Goal: Share content: Share content

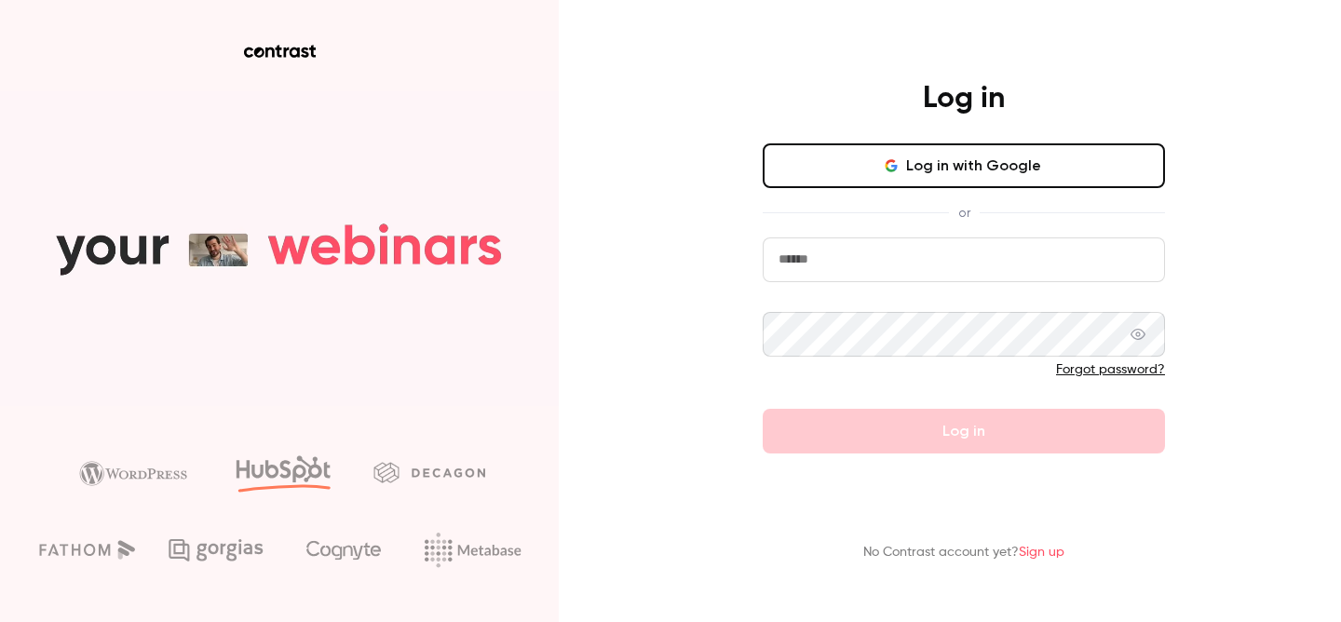
click at [966, 160] on button "Log in with Google" at bounding box center [964, 165] width 402 height 45
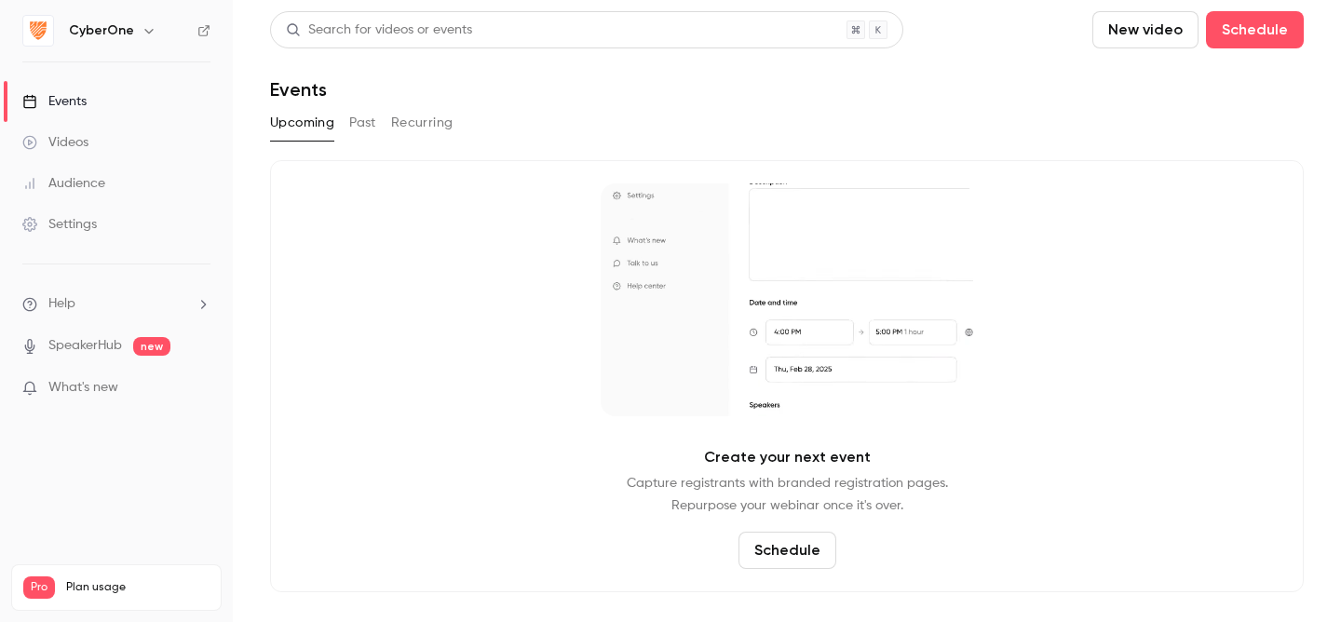
click at [142, 31] on icon "button" at bounding box center [149, 30] width 15 height 15
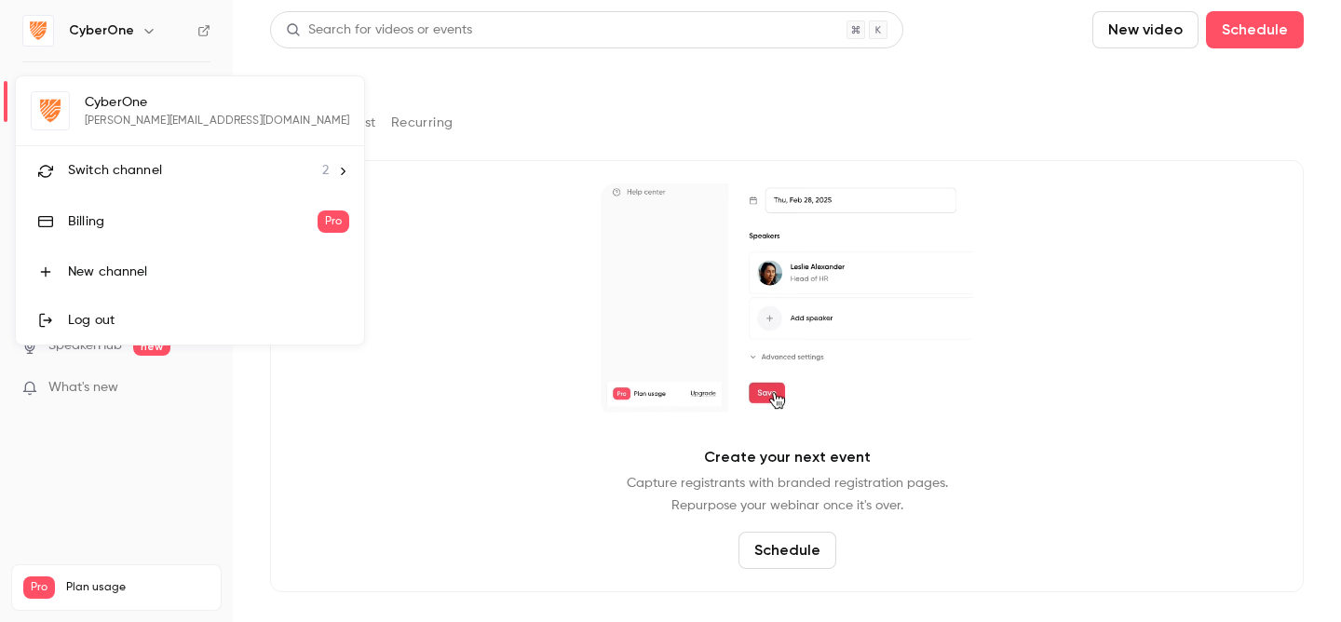
click at [239, 167] on div "Switch channel 2" at bounding box center [198, 171] width 261 height 20
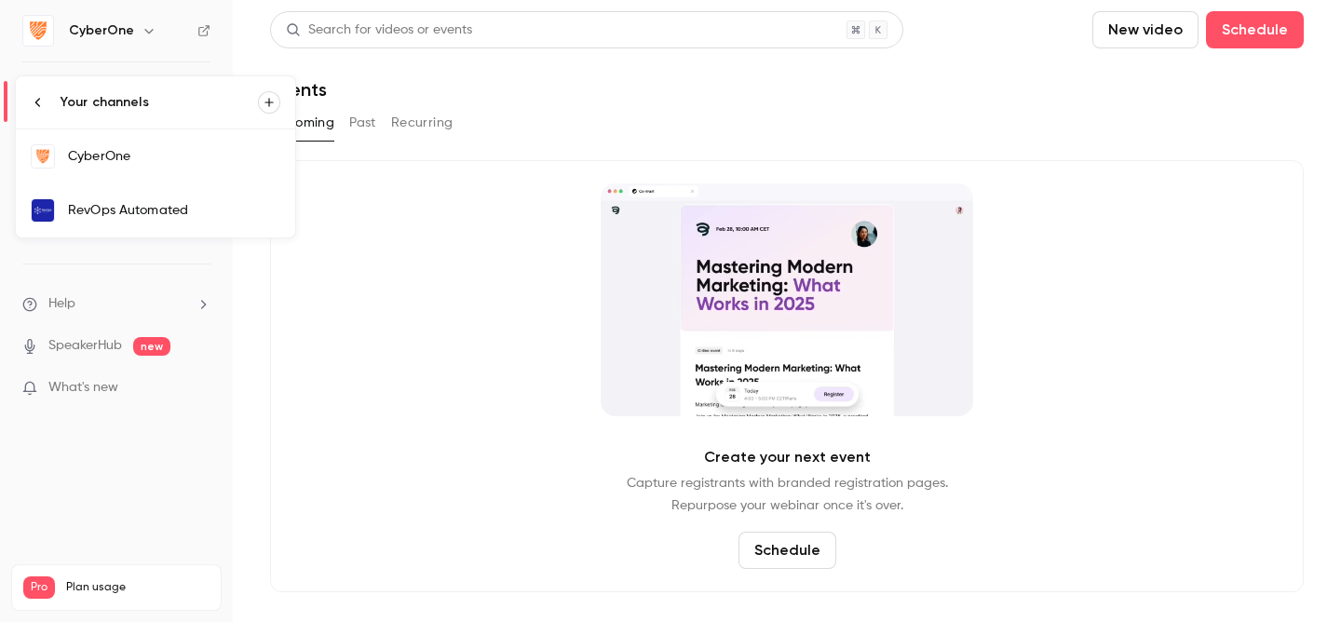
click at [181, 216] on div "RevOps Automated" at bounding box center [174, 210] width 212 height 19
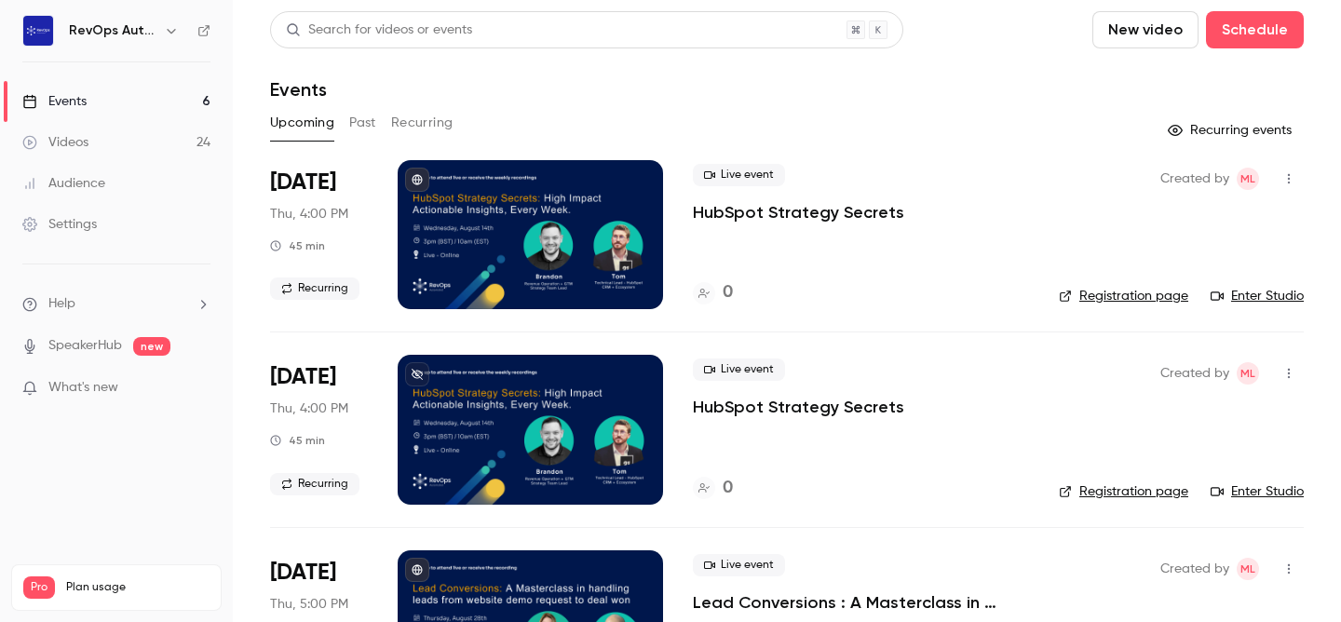
click at [1299, 184] on button "button" at bounding box center [1289, 179] width 30 height 30
click at [1228, 218] on div "Share" at bounding box center [1218, 226] width 142 height 19
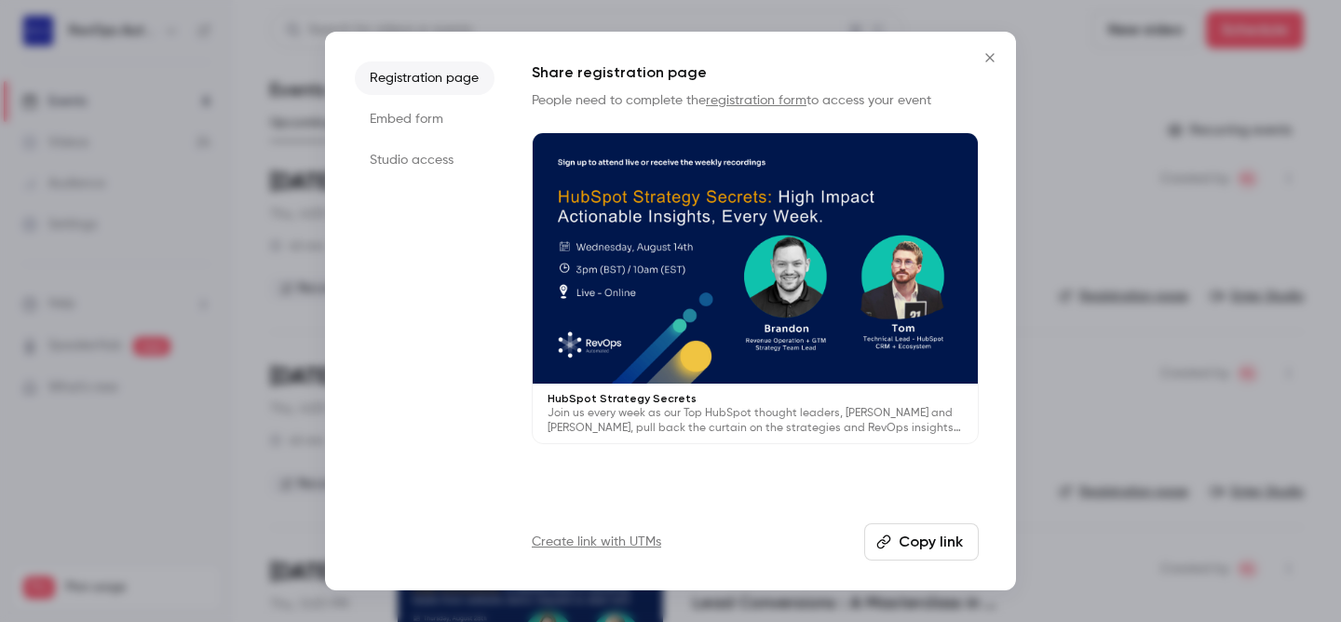
click at [389, 119] on li "Embed form" at bounding box center [425, 119] width 140 height 34
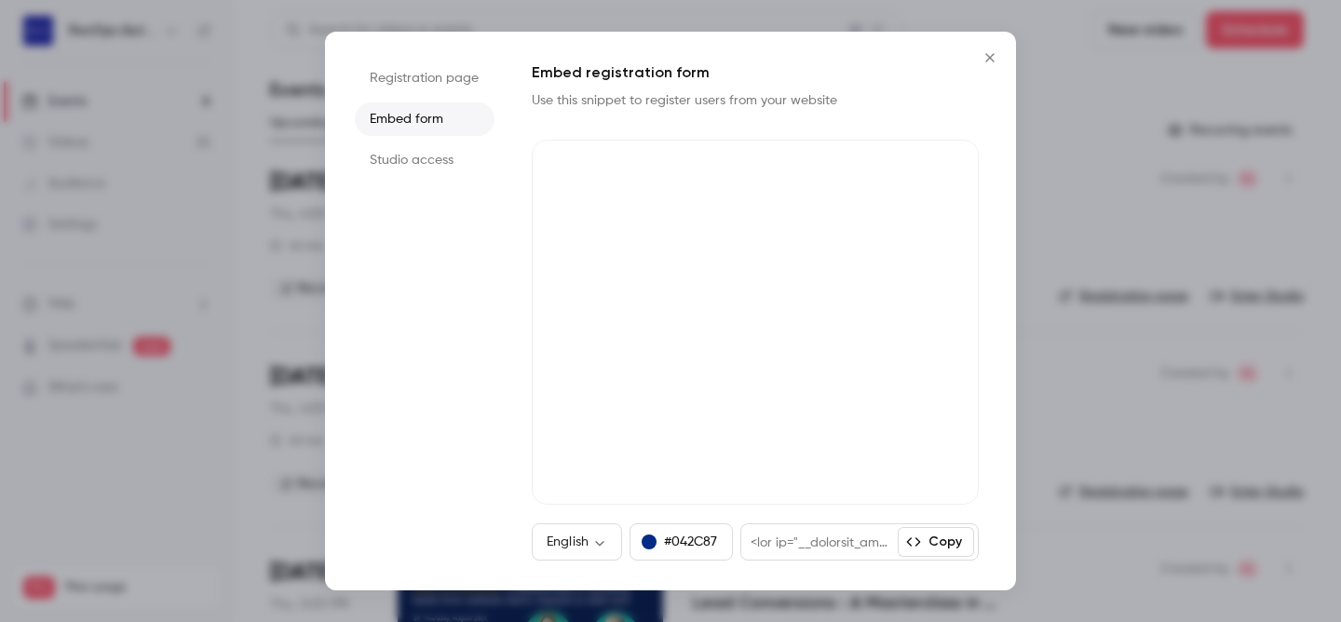
click at [409, 87] on li "Registration page" at bounding box center [425, 78] width 140 height 34
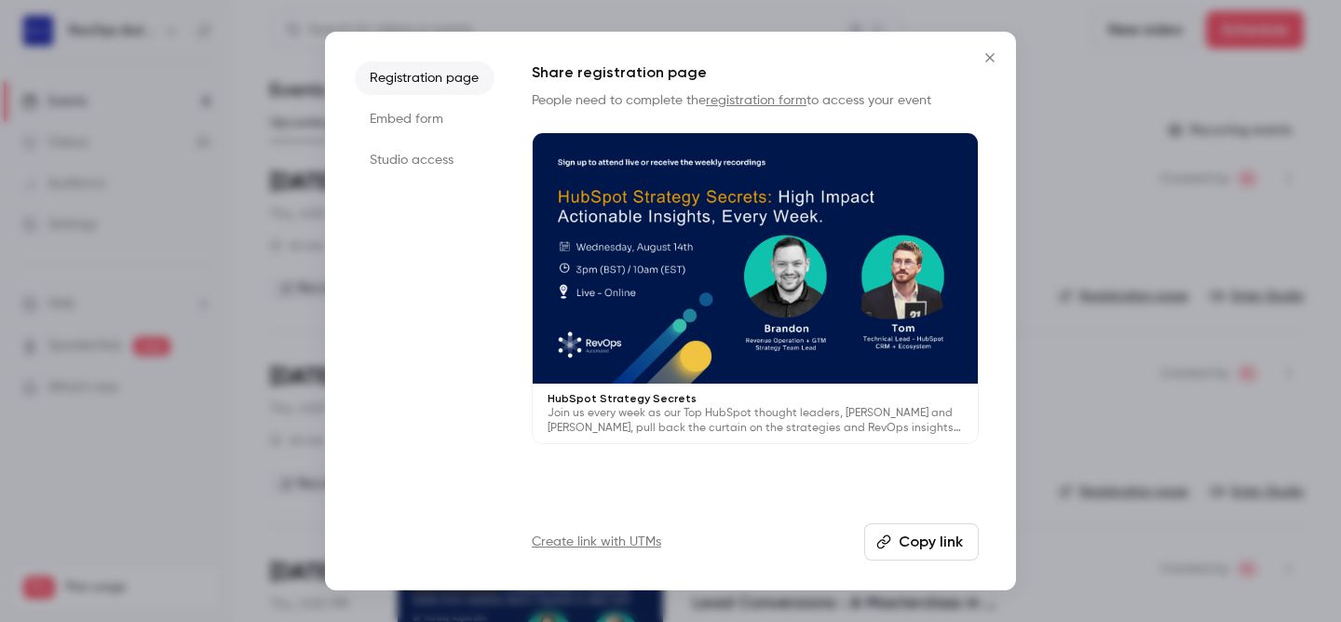
click at [911, 533] on button "Copy link" at bounding box center [921, 542] width 115 height 37
click at [985, 57] on icon "Close" at bounding box center [990, 57] width 22 height 15
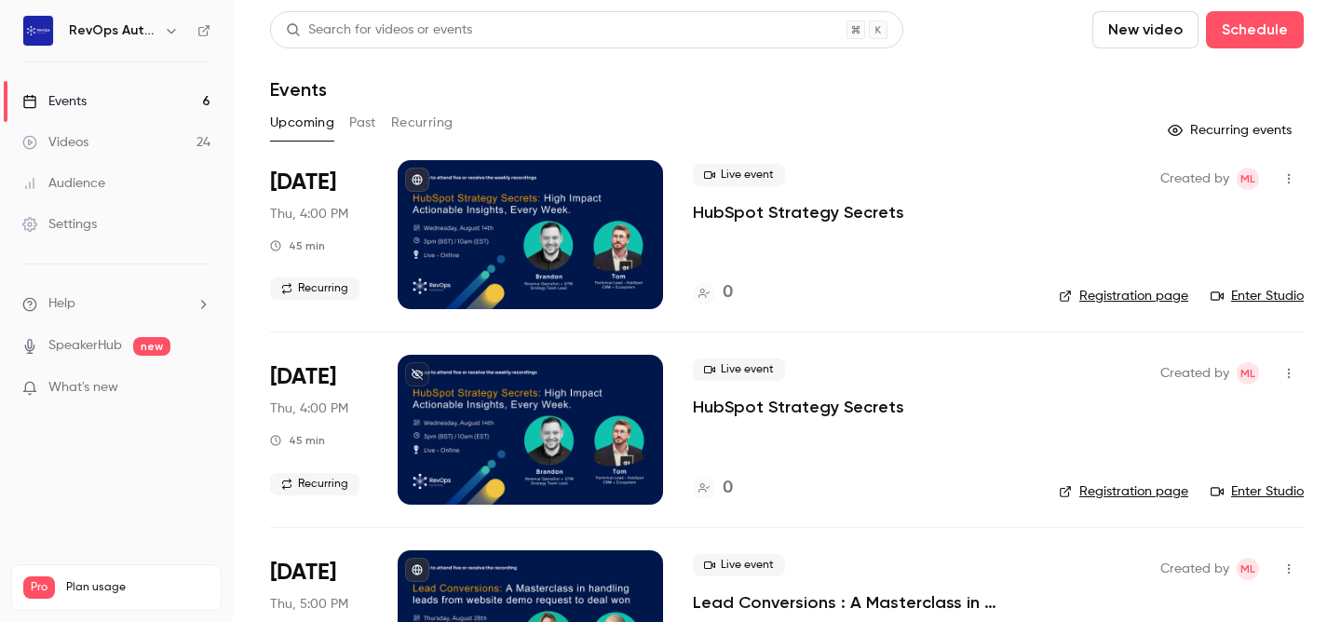
click at [714, 211] on p "HubSpot Strategy Secrets" at bounding box center [798, 212] width 211 height 22
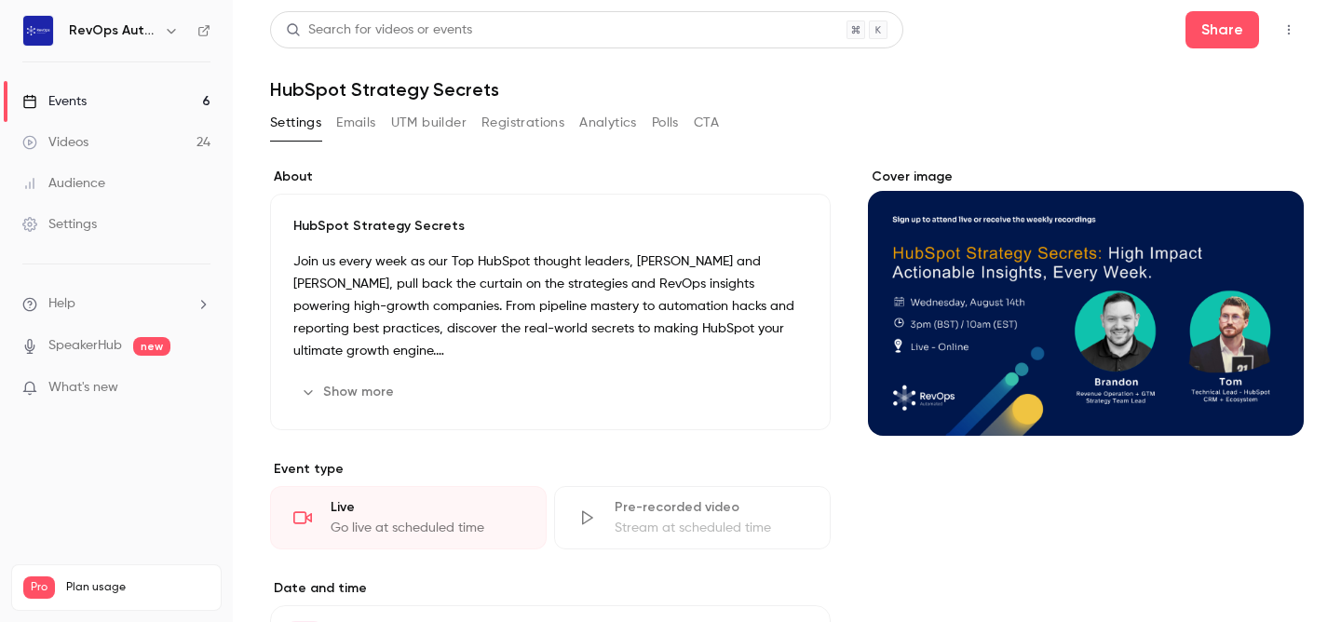
click at [1276, 25] on button "button" at bounding box center [1289, 30] width 30 height 30
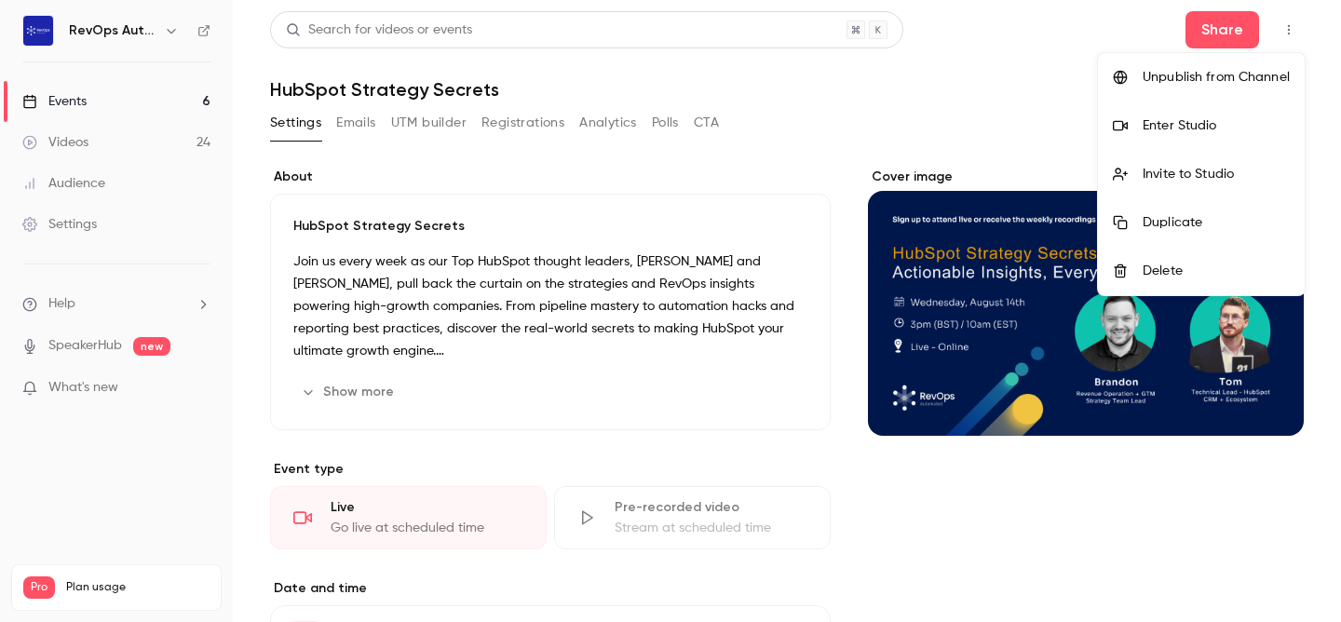
click at [1013, 141] on div at bounding box center [670, 311] width 1341 height 622
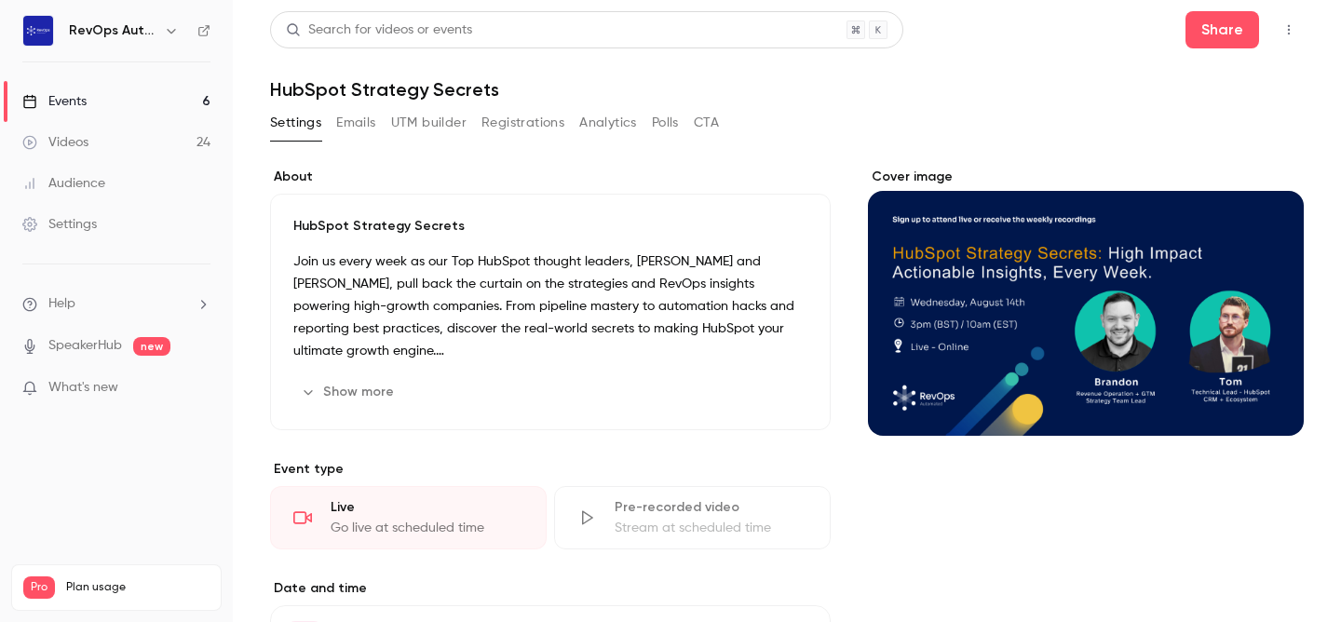
click at [339, 397] on button "Show more" at bounding box center [349, 392] width 112 height 30
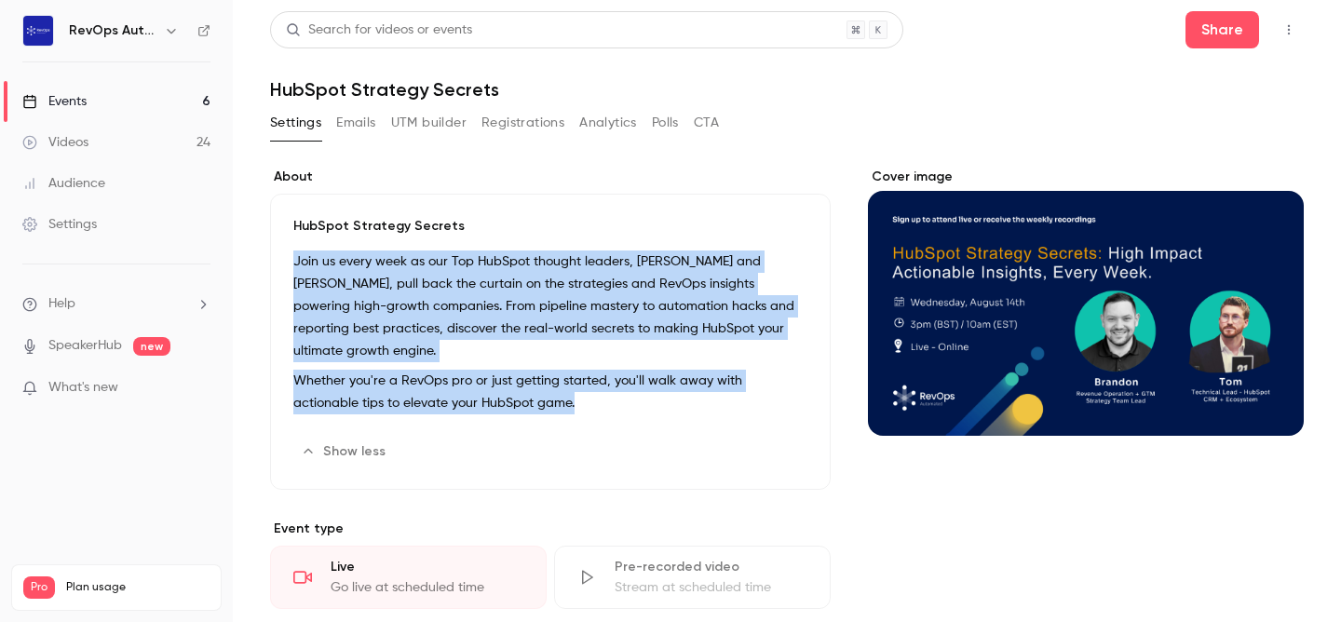
drag, startPoint x: 537, startPoint y: 378, endPoint x: 252, endPoint y: 266, distance: 305.3
click at [252, 266] on main "**********" at bounding box center [787, 311] width 1109 height 622
copy div "Join us every week as our Top HubSpot thought leaders, [PERSON_NAME] and [PERSO…"
click at [1247, 28] on button "Share" at bounding box center [1223, 29] width 74 height 37
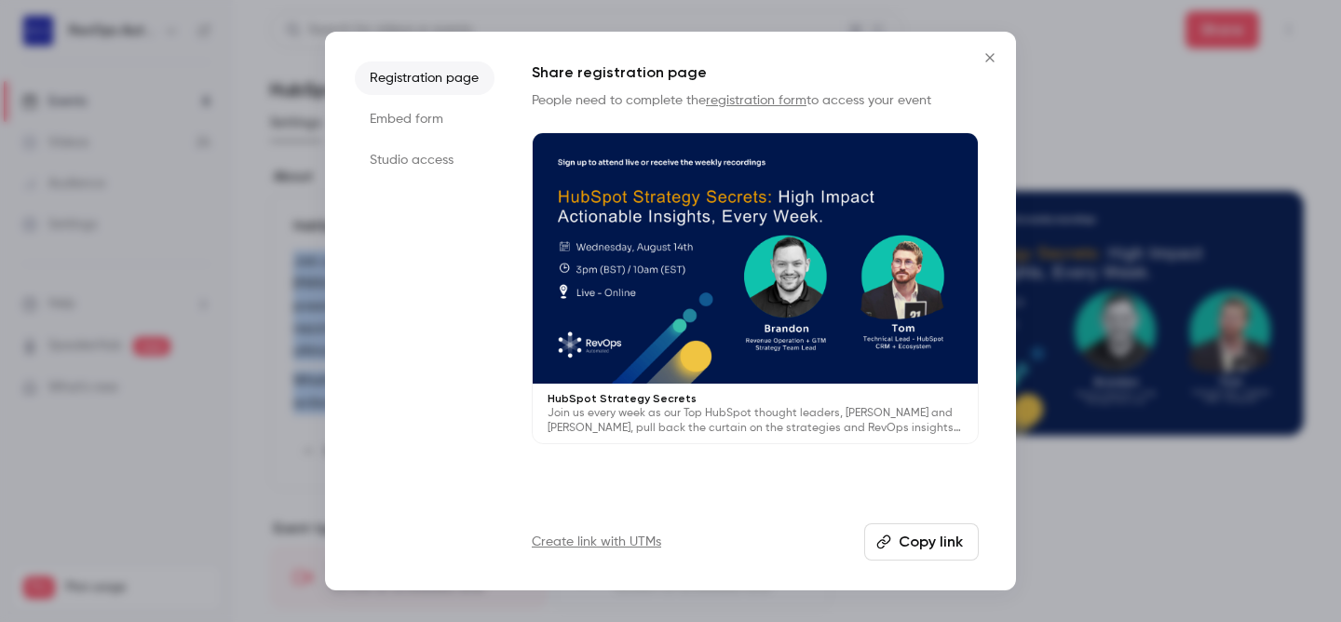
click at [938, 532] on button "Copy link" at bounding box center [921, 542] width 115 height 37
